Goal: Check status: Check status

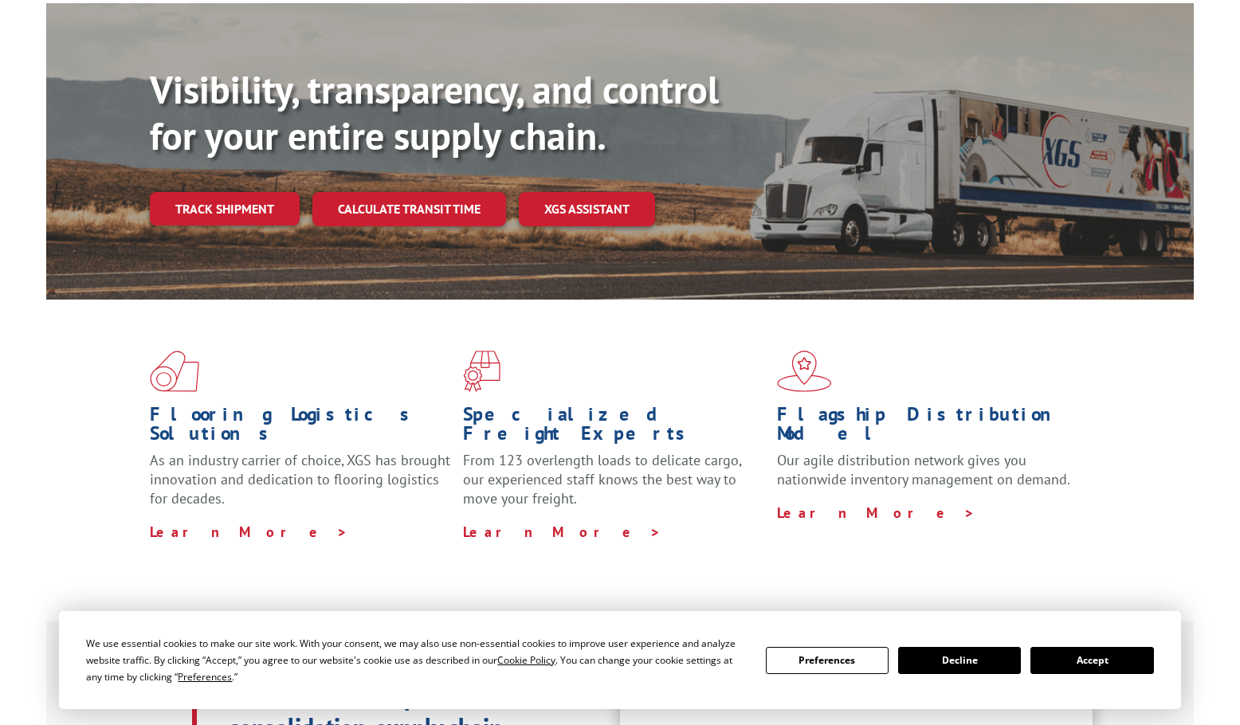
scroll to position [159, 0]
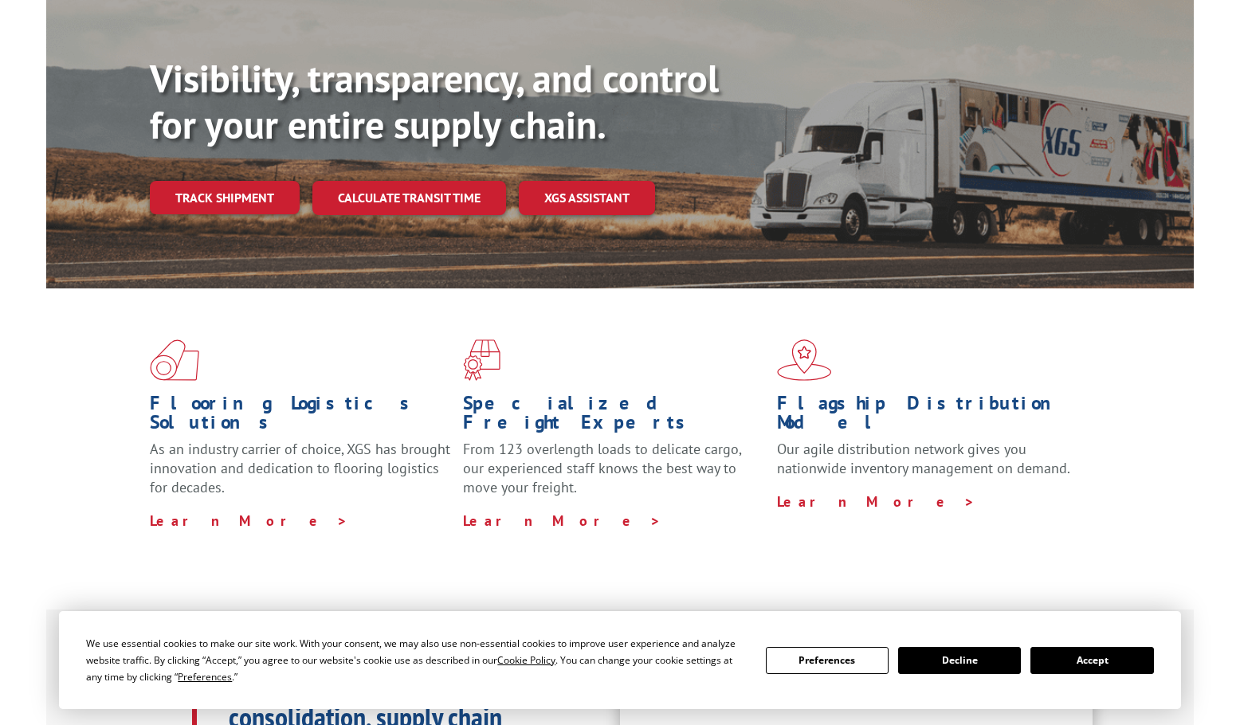
click at [1099, 658] on button "Accept" at bounding box center [1092, 660] width 123 height 27
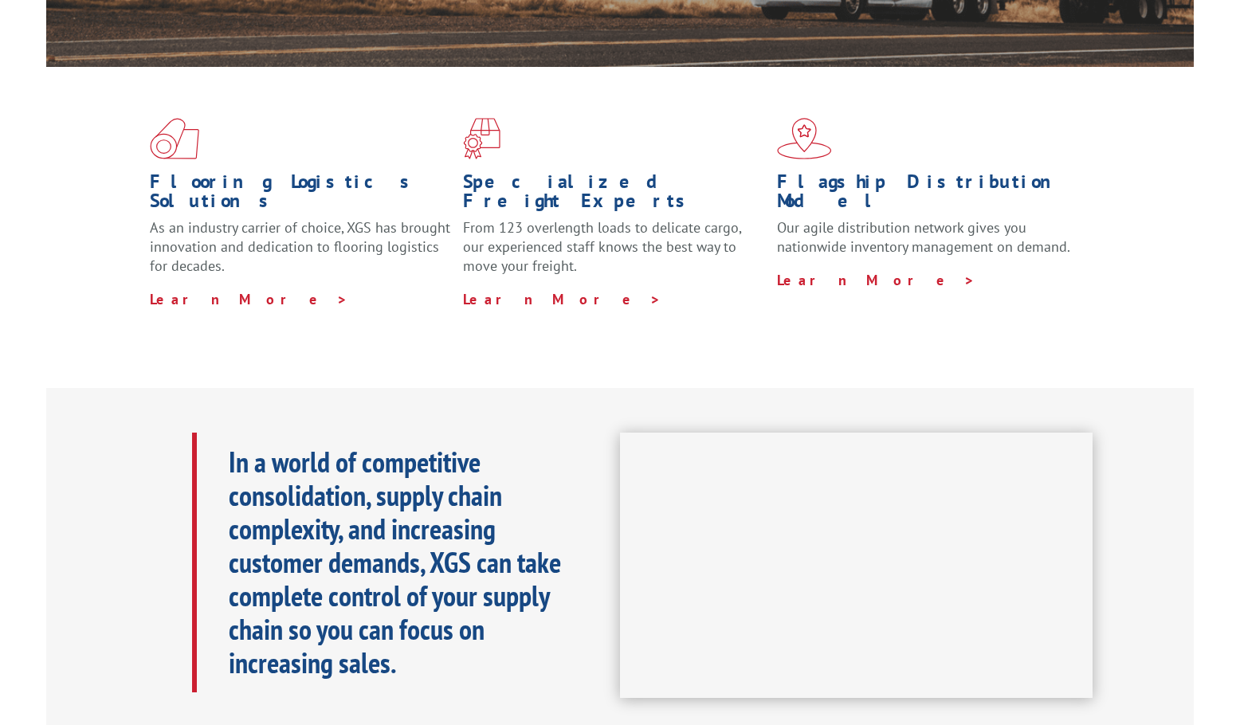
scroll to position [0, 0]
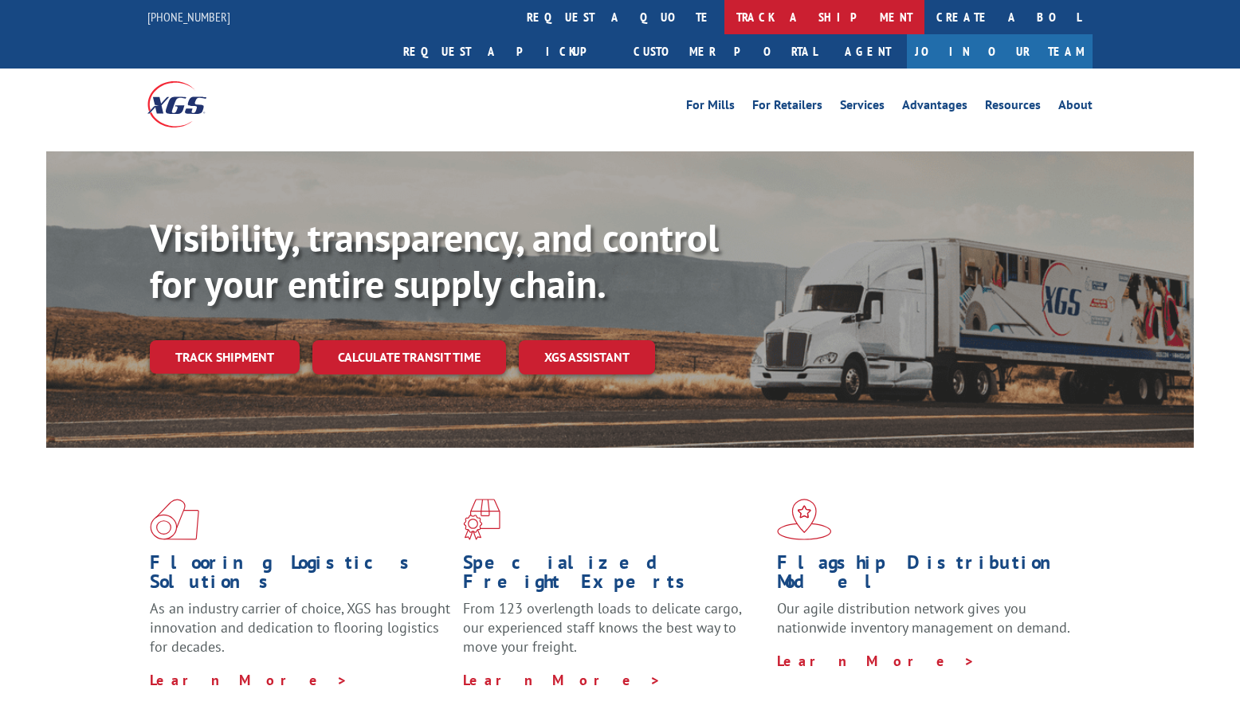
click at [725, 19] on link "track a shipment" at bounding box center [825, 17] width 200 height 34
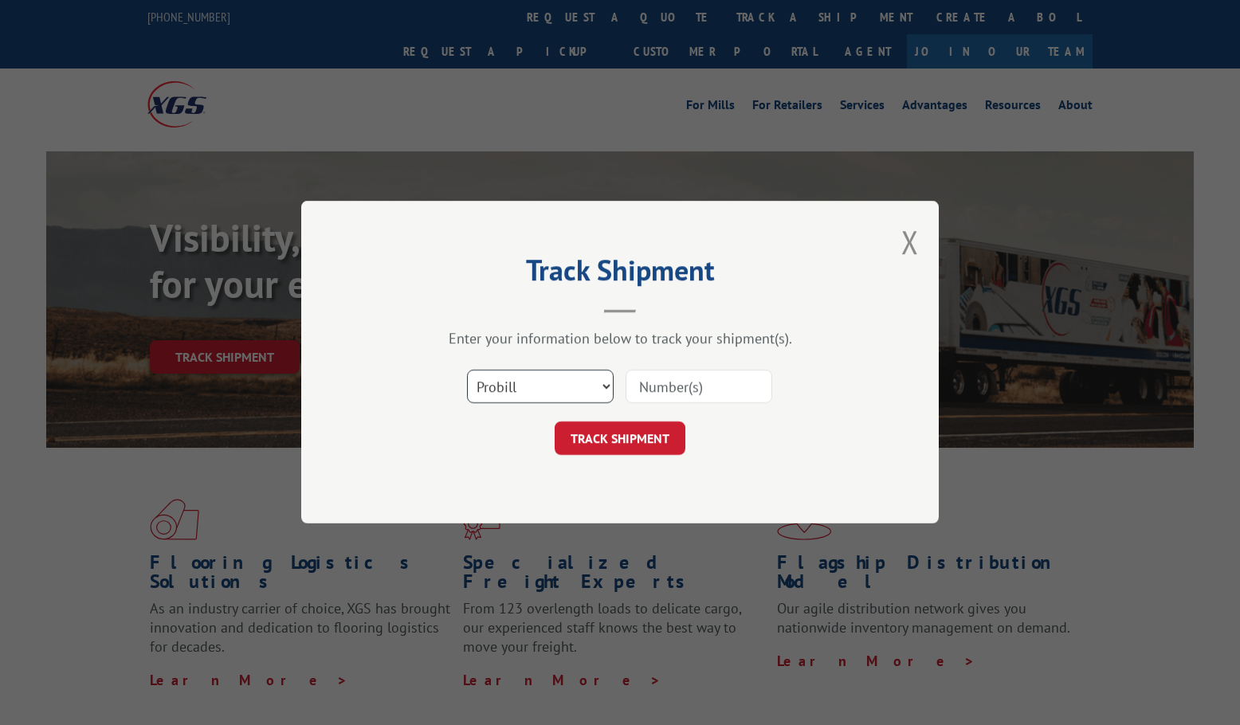
click at [596, 379] on select "Select category... Probill BOL PO" at bounding box center [540, 387] width 147 height 33
select select "po"
click at [467, 371] on select "Select category... Probill BOL PO" at bounding box center [540, 387] width 147 height 33
click at [693, 389] on input at bounding box center [699, 387] width 147 height 33
paste input "294555929"
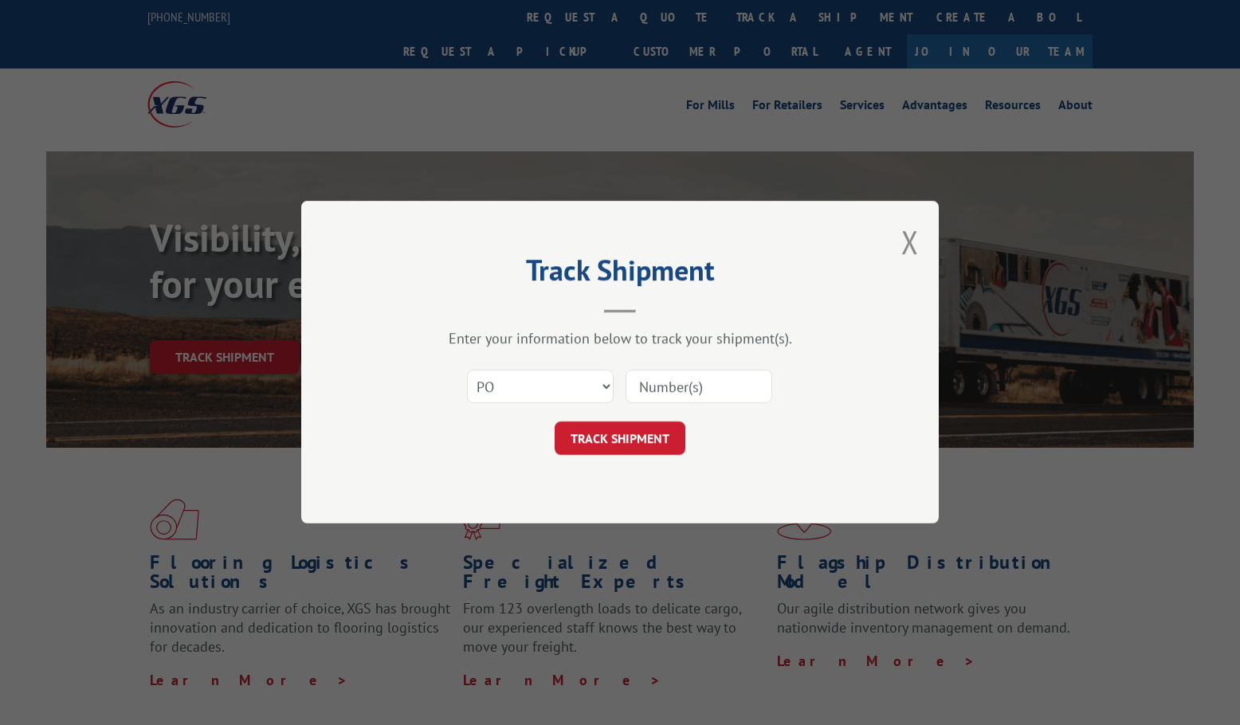
type input "294555929"
click at [640, 442] on button "TRACK SHIPMENT" at bounding box center [620, 438] width 131 height 33
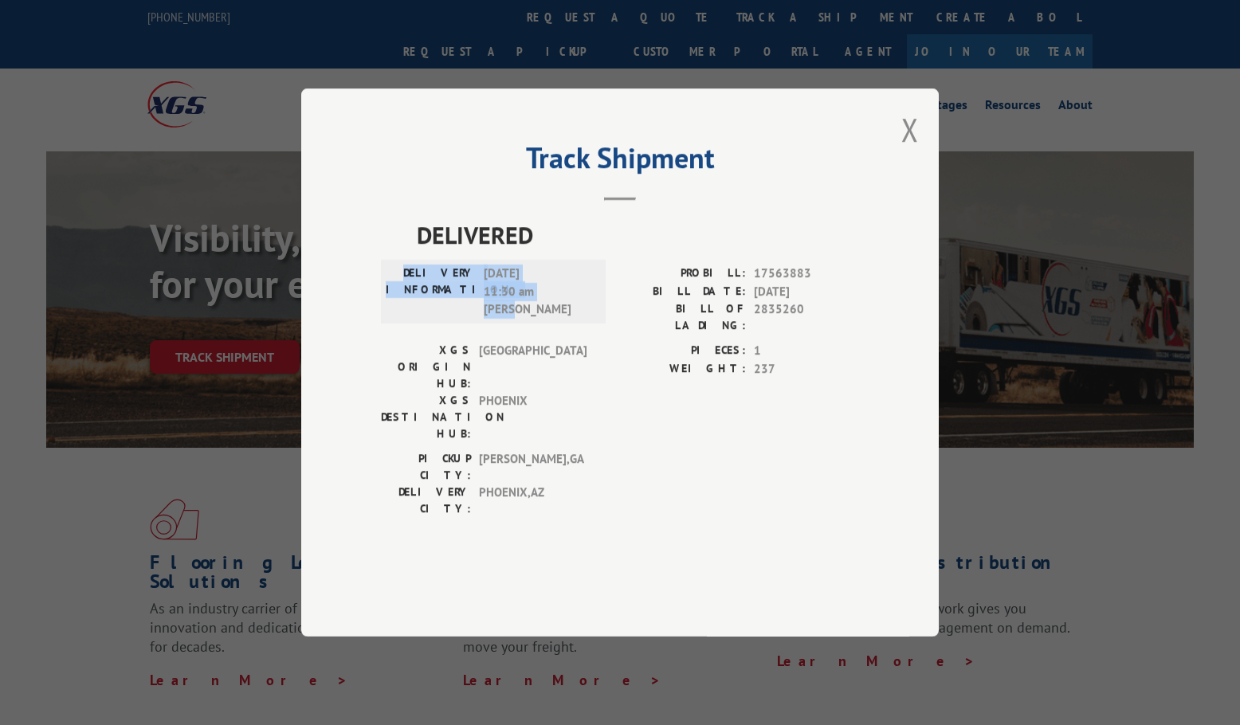
drag, startPoint x: 428, startPoint y: 313, endPoint x: 541, endPoint y: 353, distance: 120.0
click at [541, 319] on div "DELIVERY INFORMATION: [DATE] 11:30 am [PERSON_NAME]" at bounding box center [493, 292] width 215 height 54
copy div "DELIVERY INFORMATION: [DATE] 11:30 am [PERSON_NAME]"
click at [899, 173] on div "Track Shipment DELIVERED DELIVERY INFORMATION: [DATE] 11:30 am [PERSON_NAME]: 1…" at bounding box center [620, 362] width 638 height 548
click at [905, 151] on button "Close modal" at bounding box center [911, 129] width 18 height 42
